Goal: Task Accomplishment & Management: Manage account settings

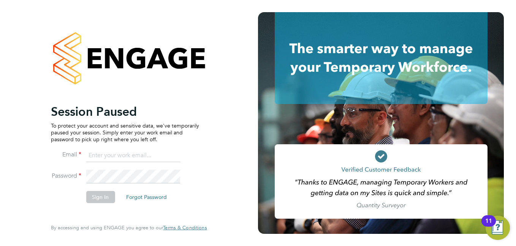
click at [36, 167] on div "Session Paused To protect your account and sensitive data, we've temporarily pa…" at bounding box center [129, 123] width 186 height 246
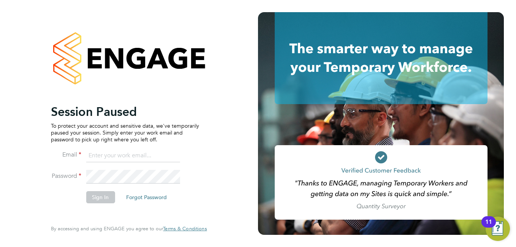
click at [113, 154] on input at bounding box center [133, 156] width 94 height 14
type input "anuja.mishra@hays.com"
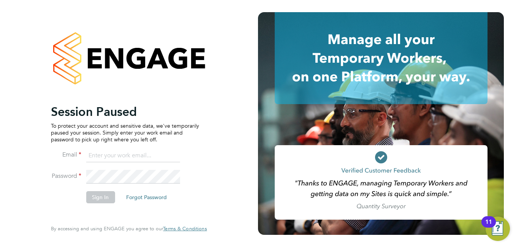
click at [123, 158] on input at bounding box center [133, 156] width 94 height 14
type input "anuja.mishra@hays.com"
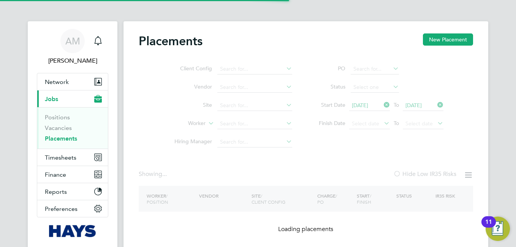
type input "Edward Wallace"
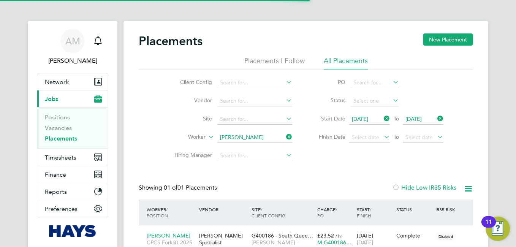
scroll to position [7, 36]
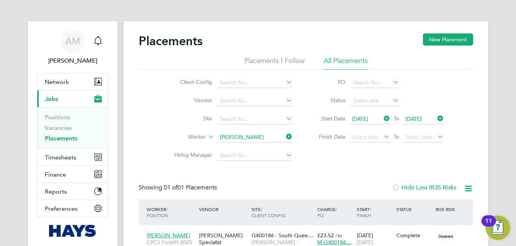
click at [471, 90] on div "Client Config Vendor Site Worker Edward Wallace Hiring Manager PO Status Start …" at bounding box center [306, 117] width 334 height 95
click at [284, 138] on icon at bounding box center [284, 136] width 0 height 11
